Goal: Contribute content: Contribute content

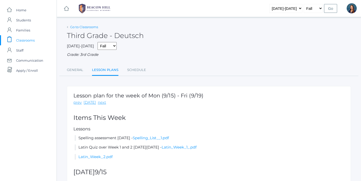
click at [77, 27] on link "Go to Classrooms" at bounding box center [84, 27] width 28 height 4
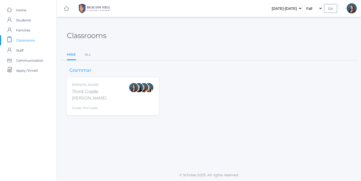
click at [102, 93] on div "Lori Webster Third Grade Webster Grade: 3rd Grade 03LA" at bounding box center [113, 96] width 82 height 28
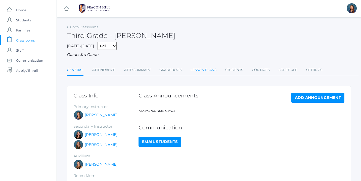
click at [202, 70] on link "Lesson Plans" at bounding box center [203, 70] width 26 height 10
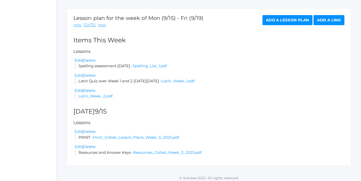
scroll to position [80, 0]
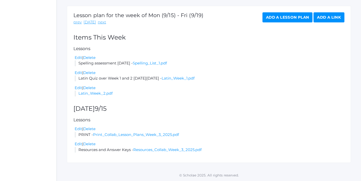
click at [292, 18] on link "Add a Lesson Plan" at bounding box center [287, 17] width 50 height 10
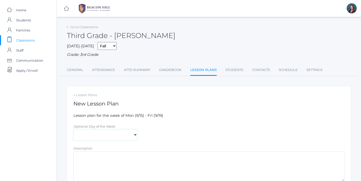
click at [133, 133] on select "[DATE] [DATE] [DATE] [DATE] [DATE]" at bounding box center [105, 134] width 64 height 11
select select "[DATE]"
click at [73, 129] on select "[DATE] [DATE] [DATE] [DATE] [DATE]" at bounding box center [105, 134] width 64 height 11
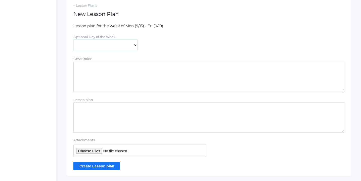
scroll to position [90, 0]
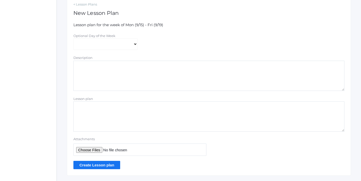
click at [90, 149] on input "Attachments" at bounding box center [139, 149] width 133 height 12
type input "C:\fakepath\Week 4 Lesson Plans 2024.pdf"
click at [95, 165] on input "Create Lesson plan" at bounding box center [96, 165] width 47 height 8
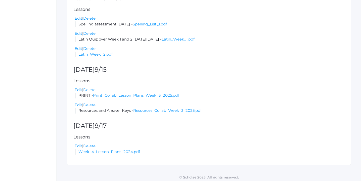
scroll to position [133, 0]
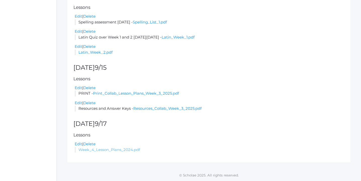
click at [119, 150] on link "Week_4_Lesson_Plans_2024.pdf" at bounding box center [109, 149] width 62 height 5
